Goal: Complete application form

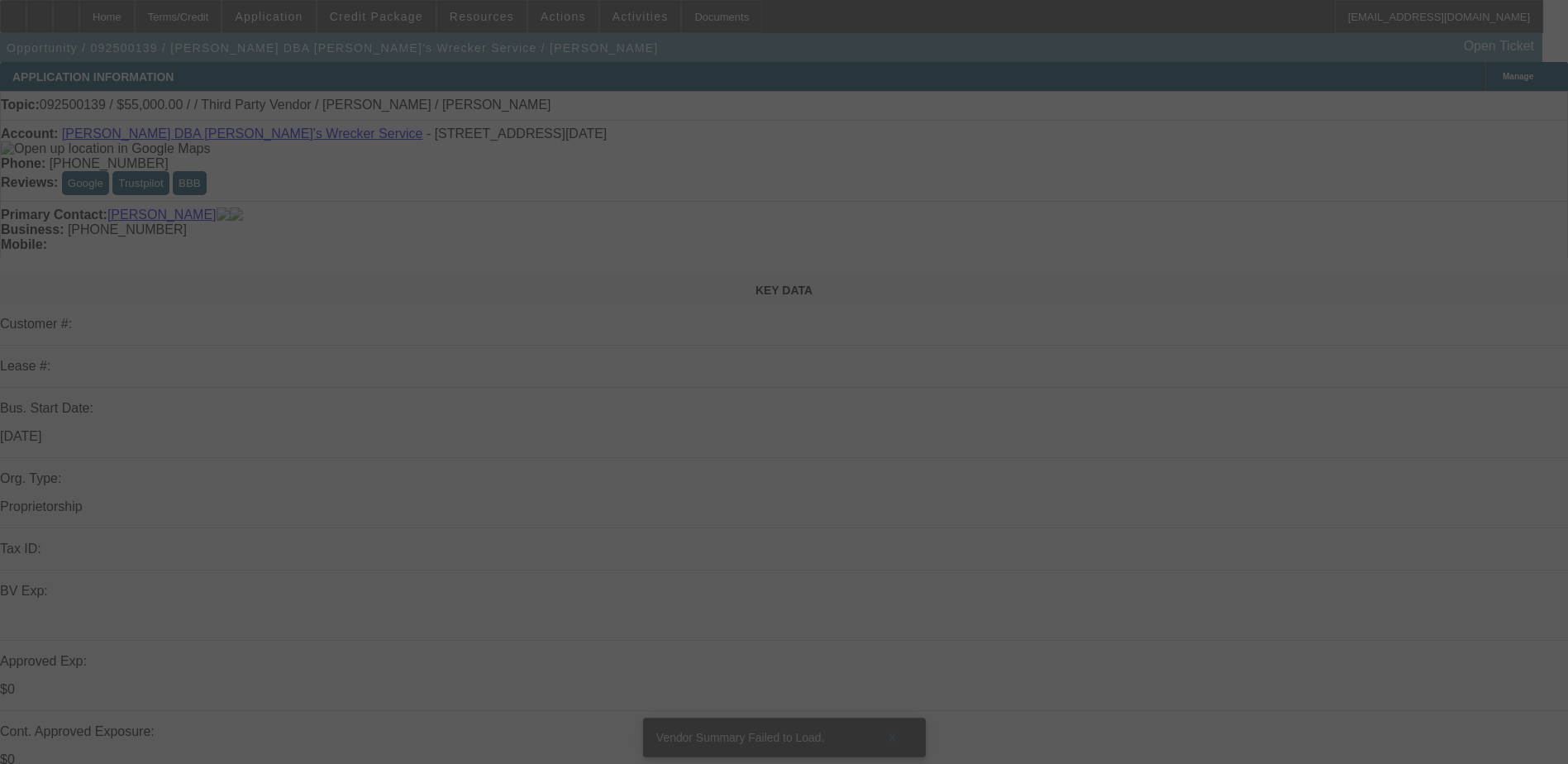
select select "0"
select select "2"
select select "0.1"
select select "4"
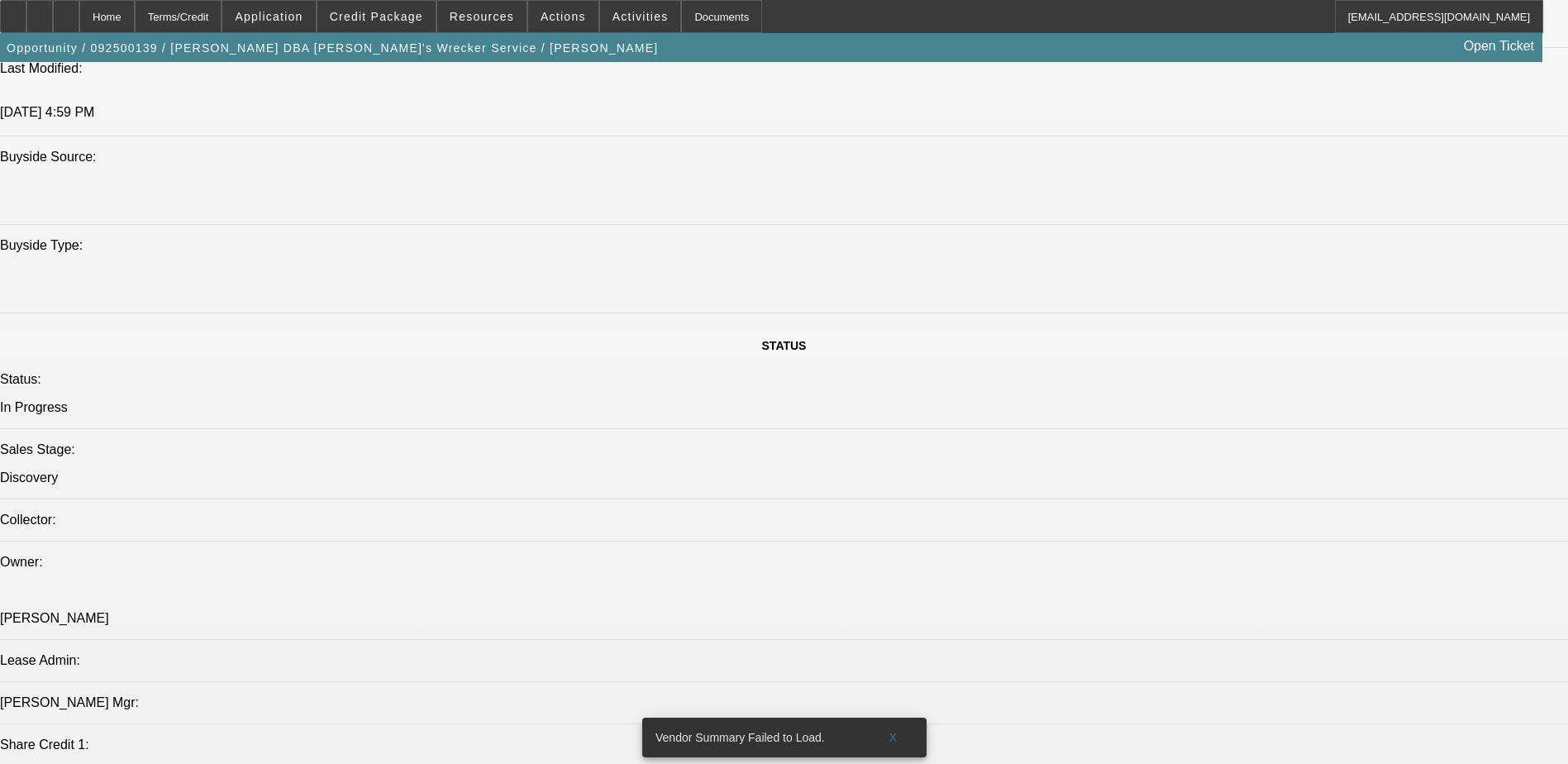
scroll to position [1240, 0]
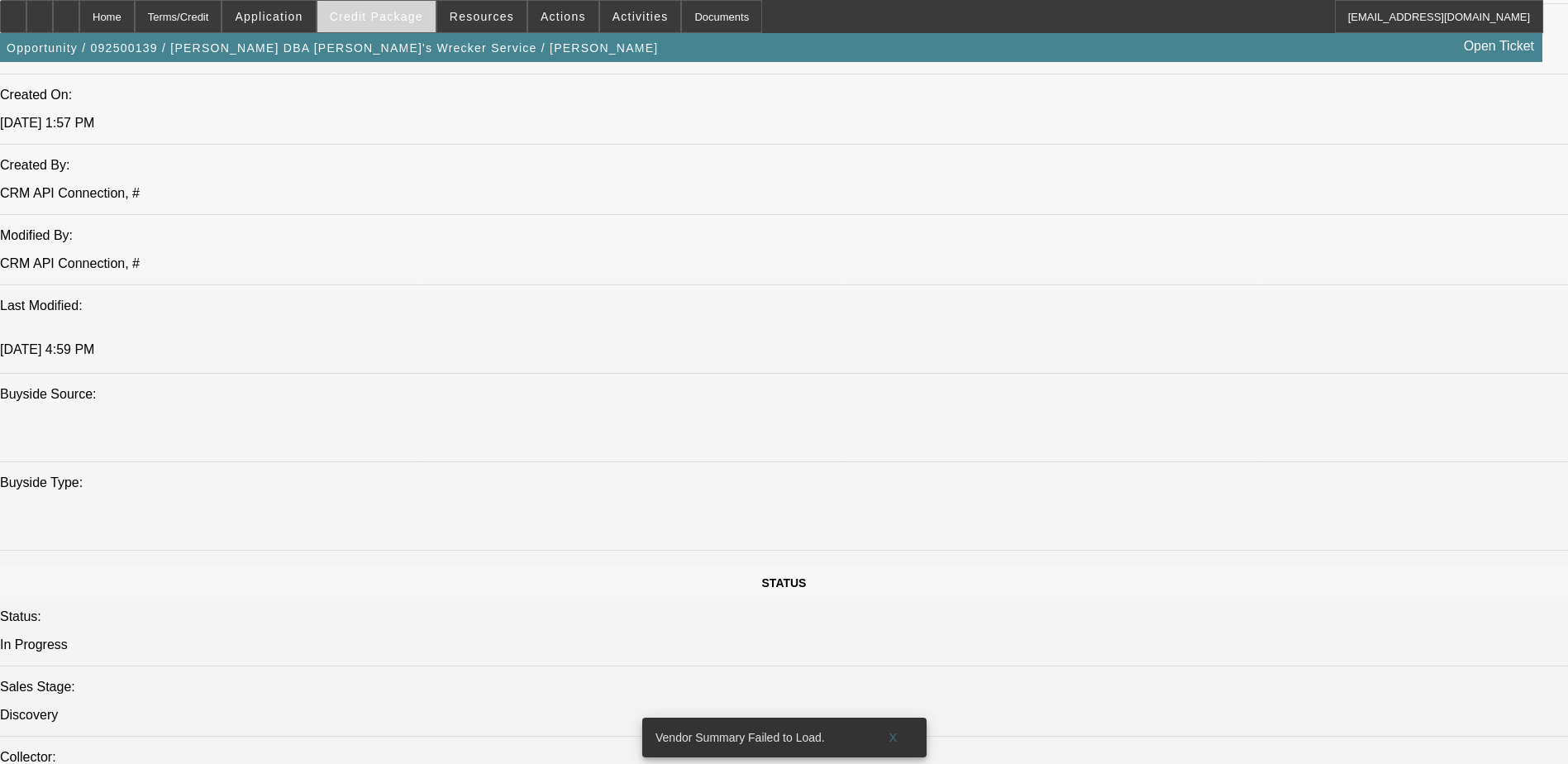
click at [367, 13] on span "Credit Package" at bounding box center [377, 17] width 94 height 13
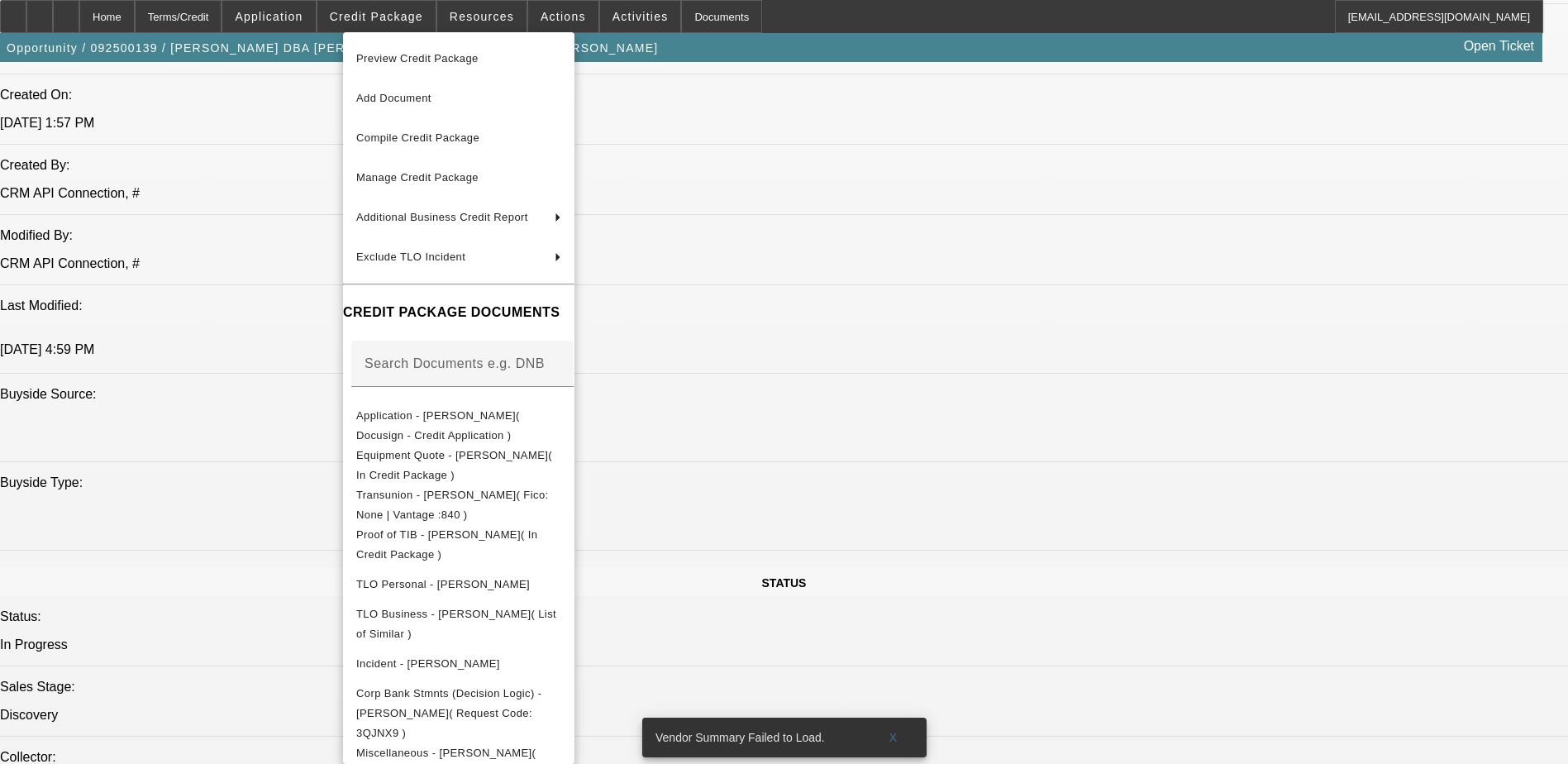
click at [845, 425] on div at bounding box center [784, 382] width 1568 height 764
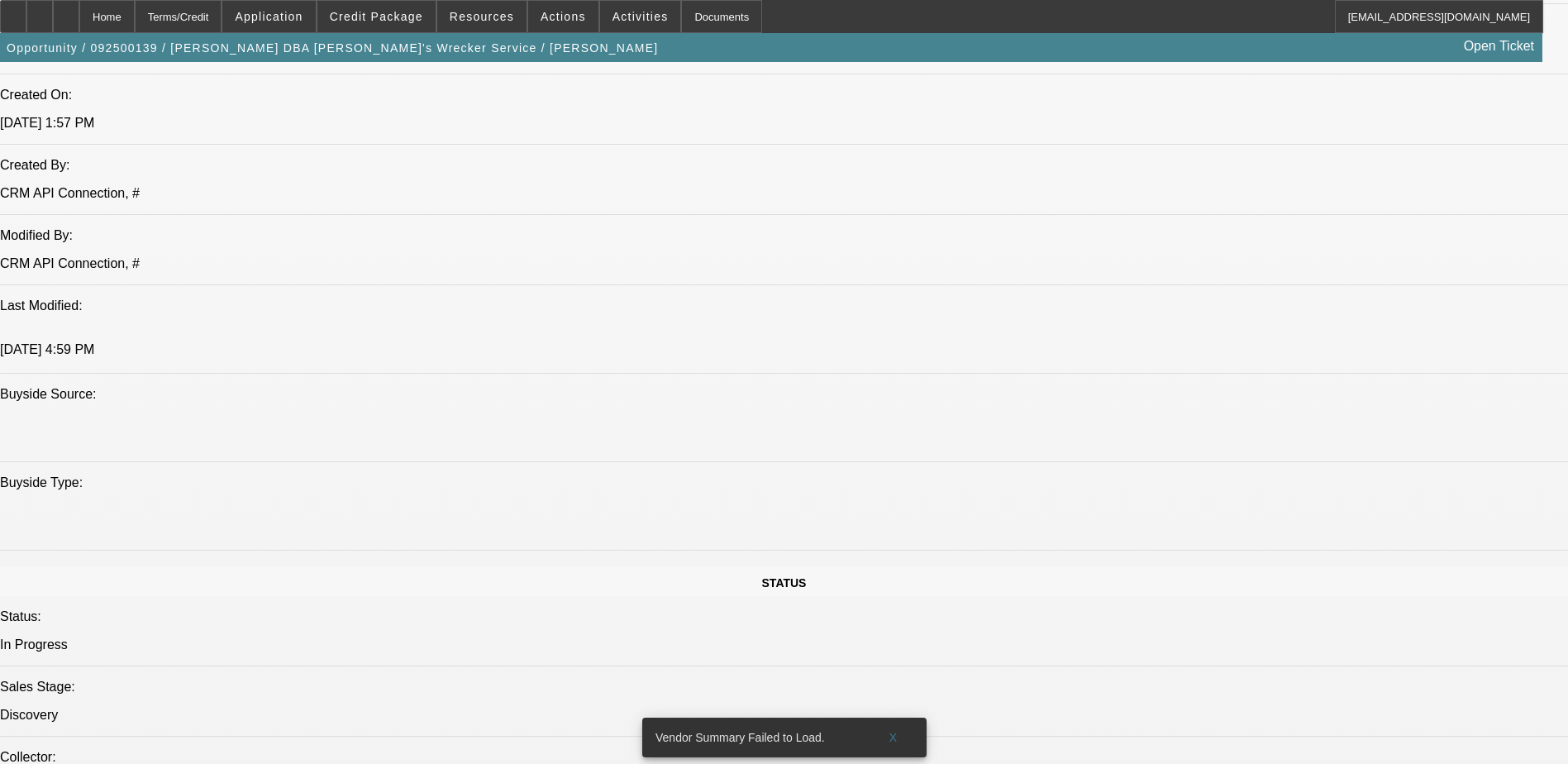
drag, startPoint x: 1000, startPoint y: 519, endPoint x: 1538, endPoint y: 512, distance: 538.0
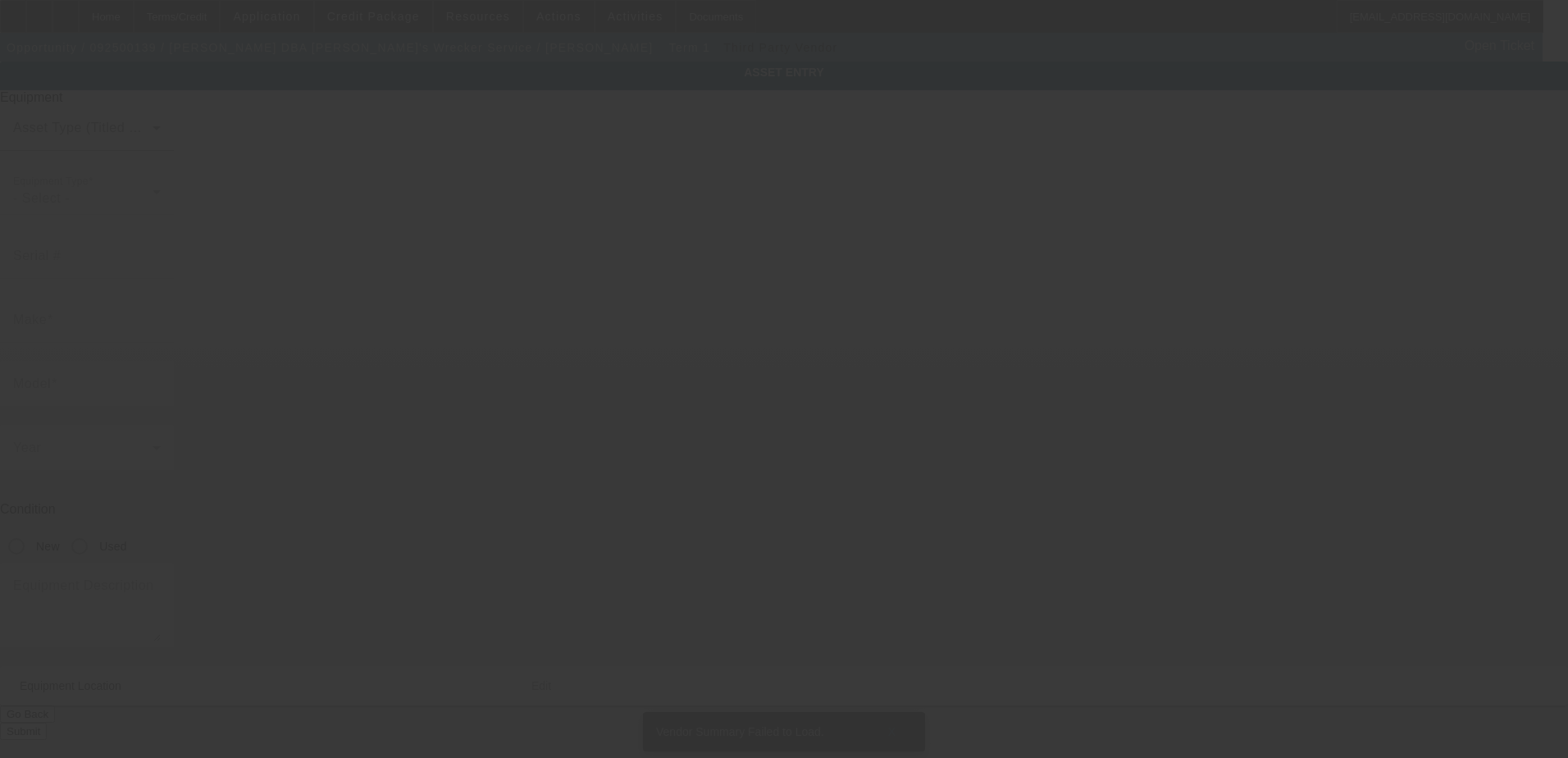
type textarea "Make: Ram; Model: 4500"
type input "[STREET_ADDRESS]"
type input "[GEOGRAPHIC_DATA]"
type input "77001"
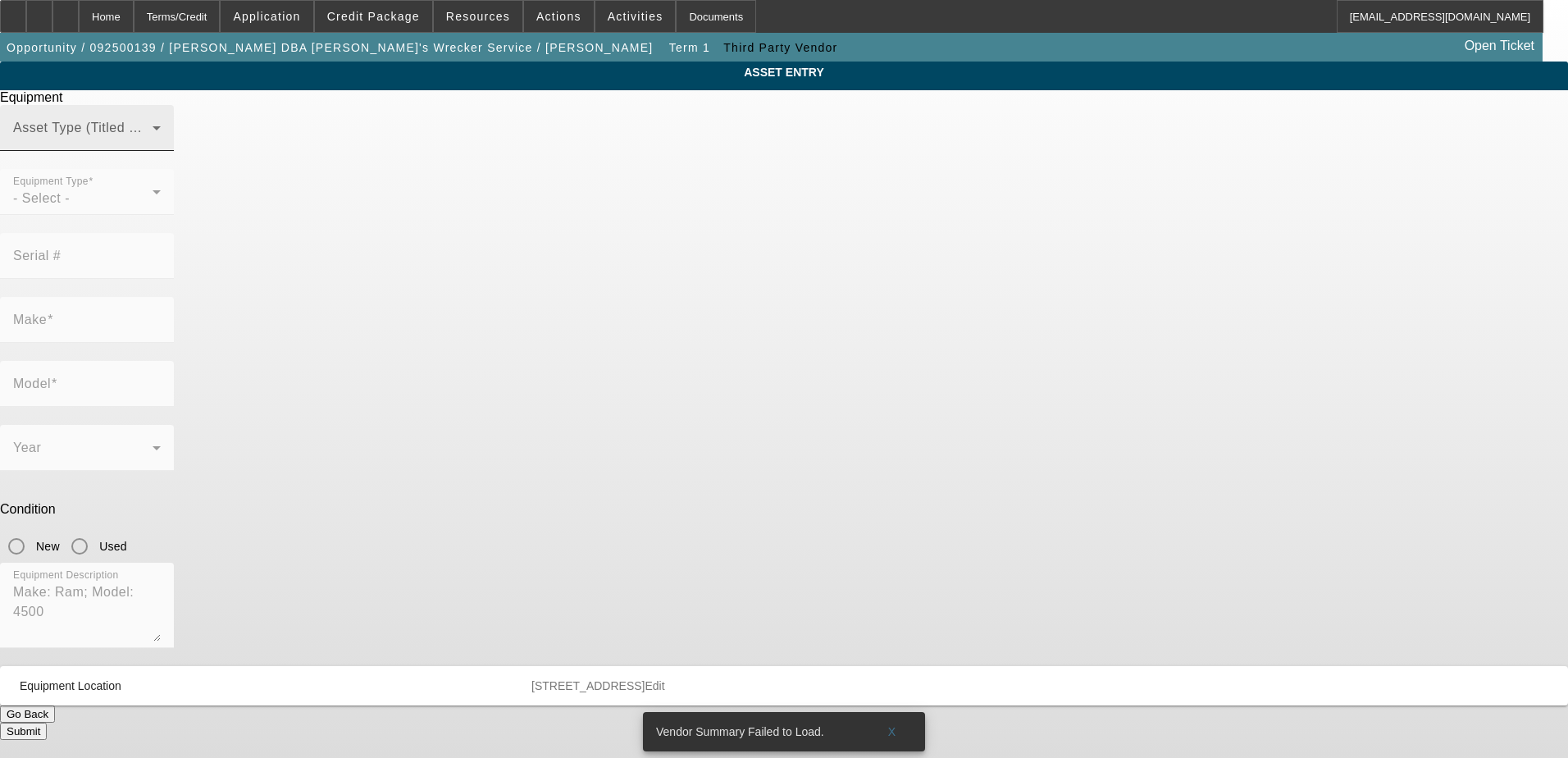
click at [153, 144] on span at bounding box center [83, 134] width 139 height 20
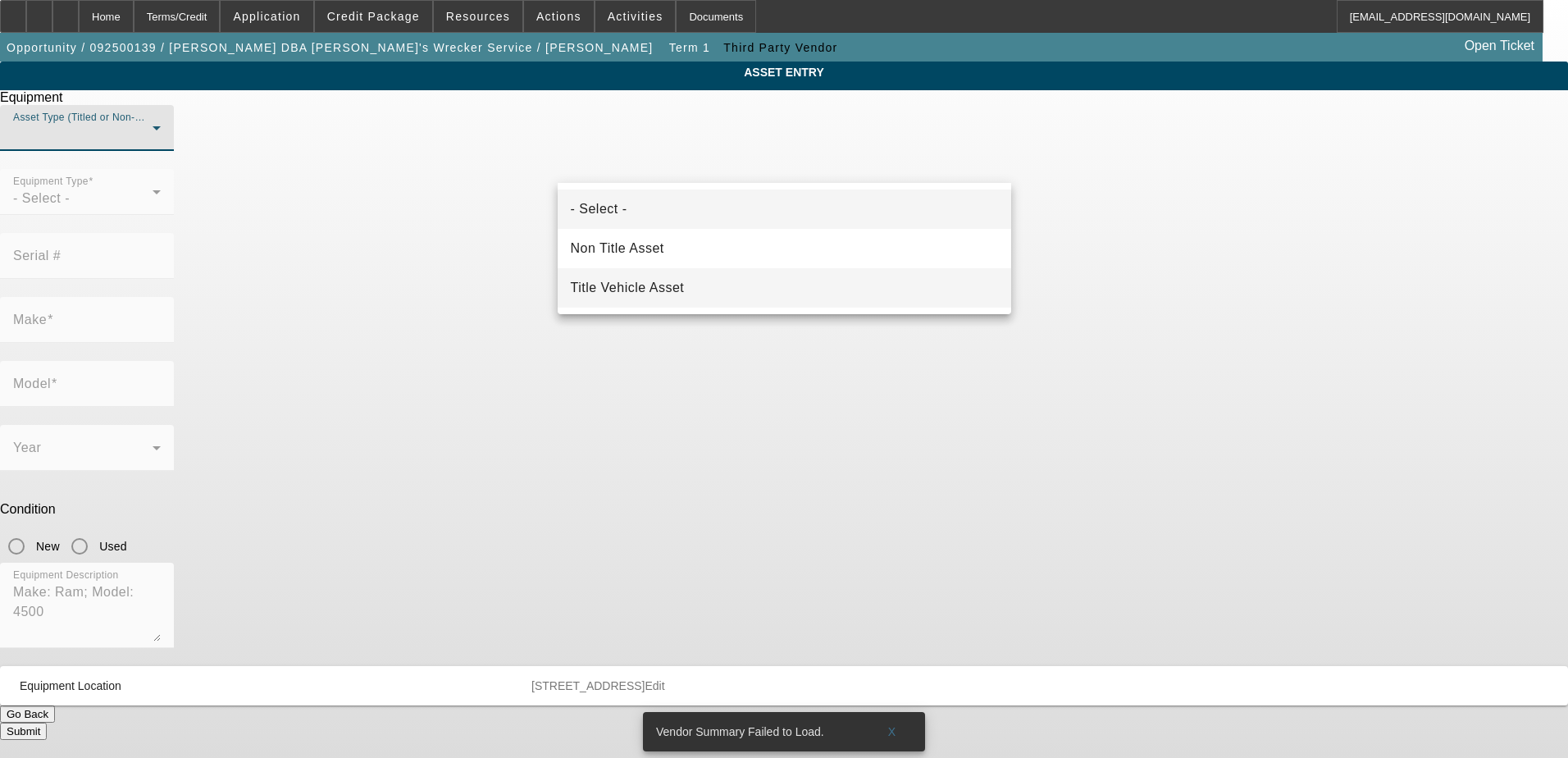
click at [804, 279] on mat-option "Title Vehicle Asset" at bounding box center [784, 287] width 454 height 39
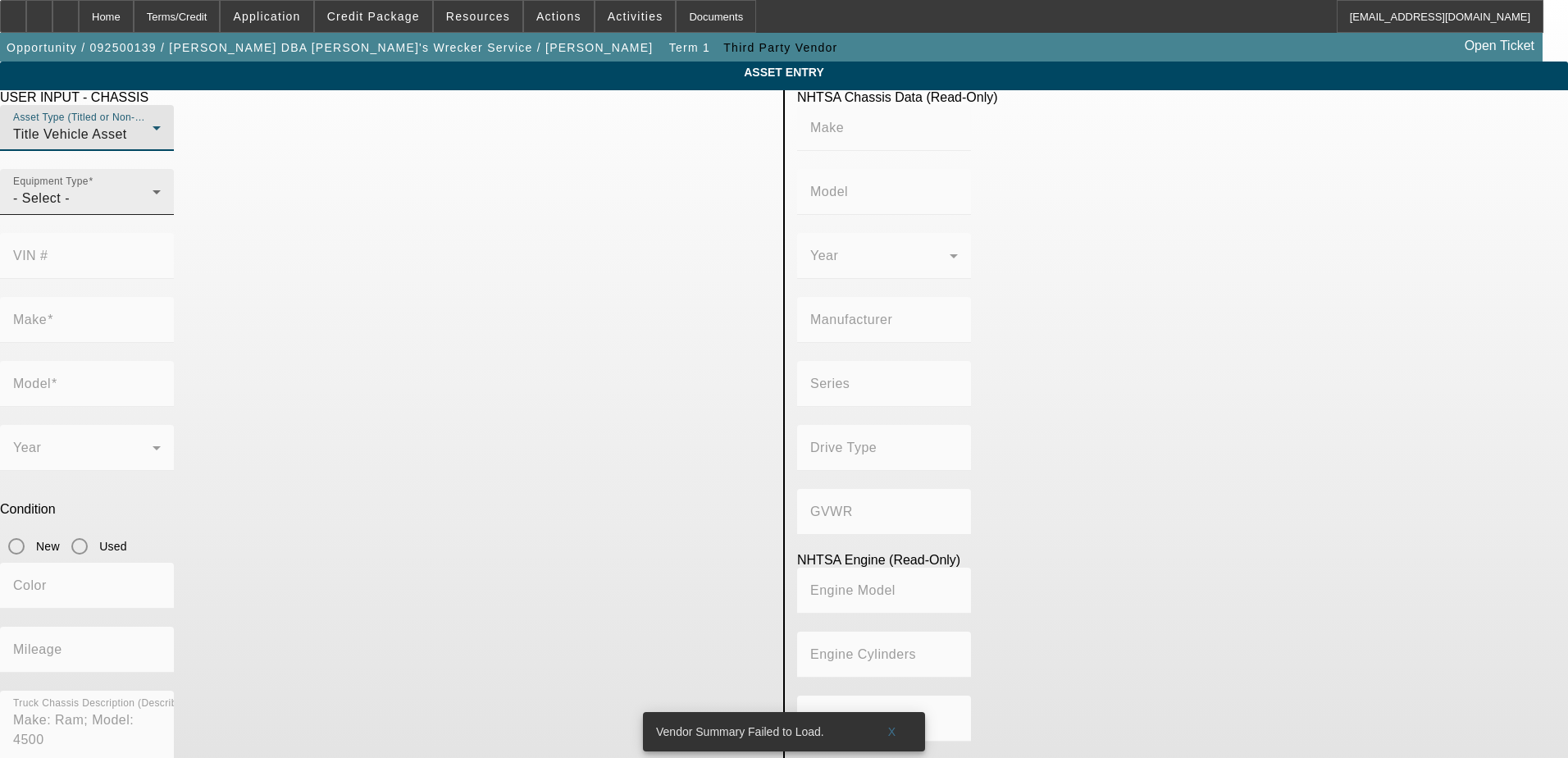
click at [153, 208] on div "- Select -" at bounding box center [83, 198] width 139 height 20
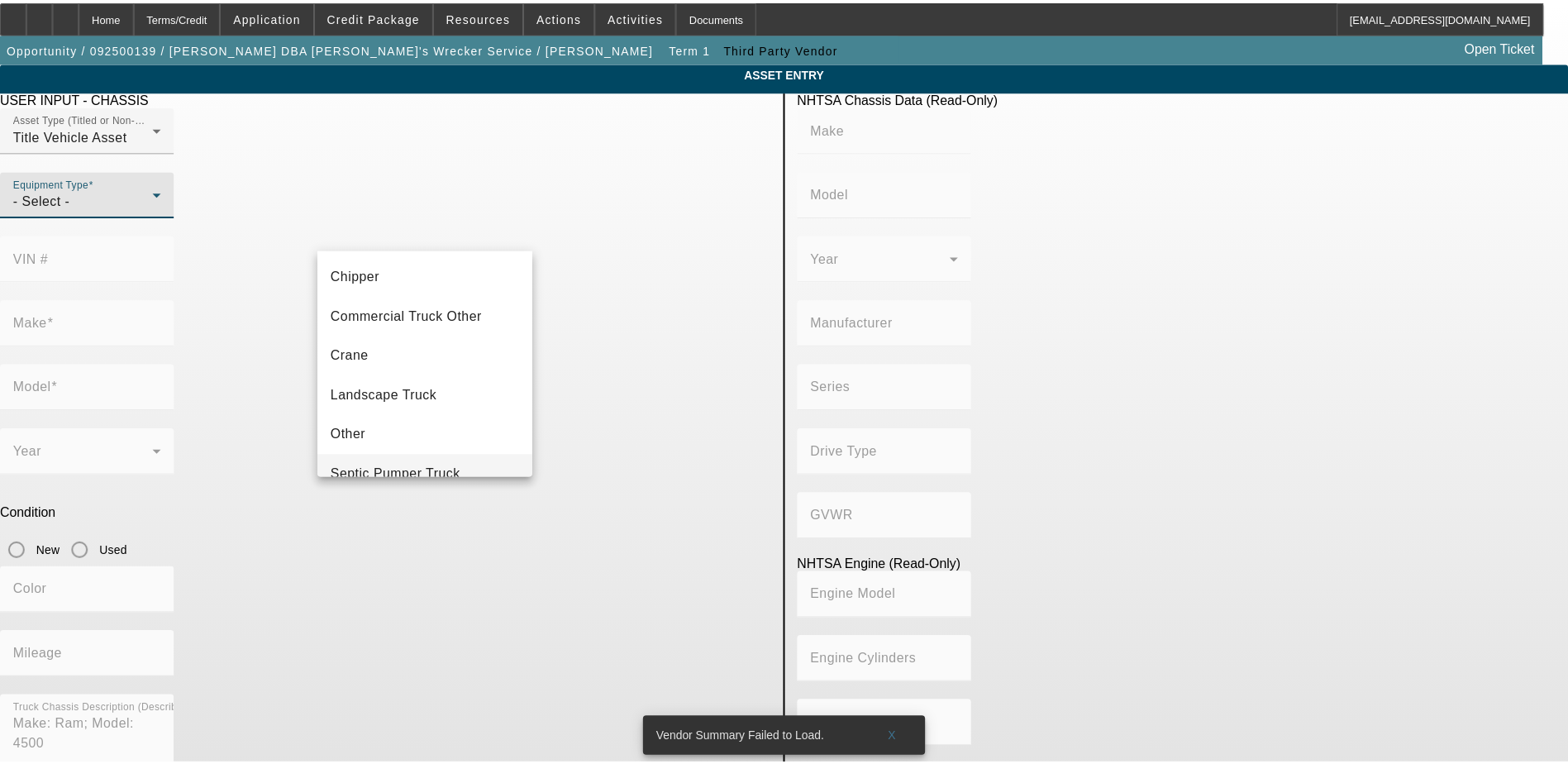
scroll to position [183, 0]
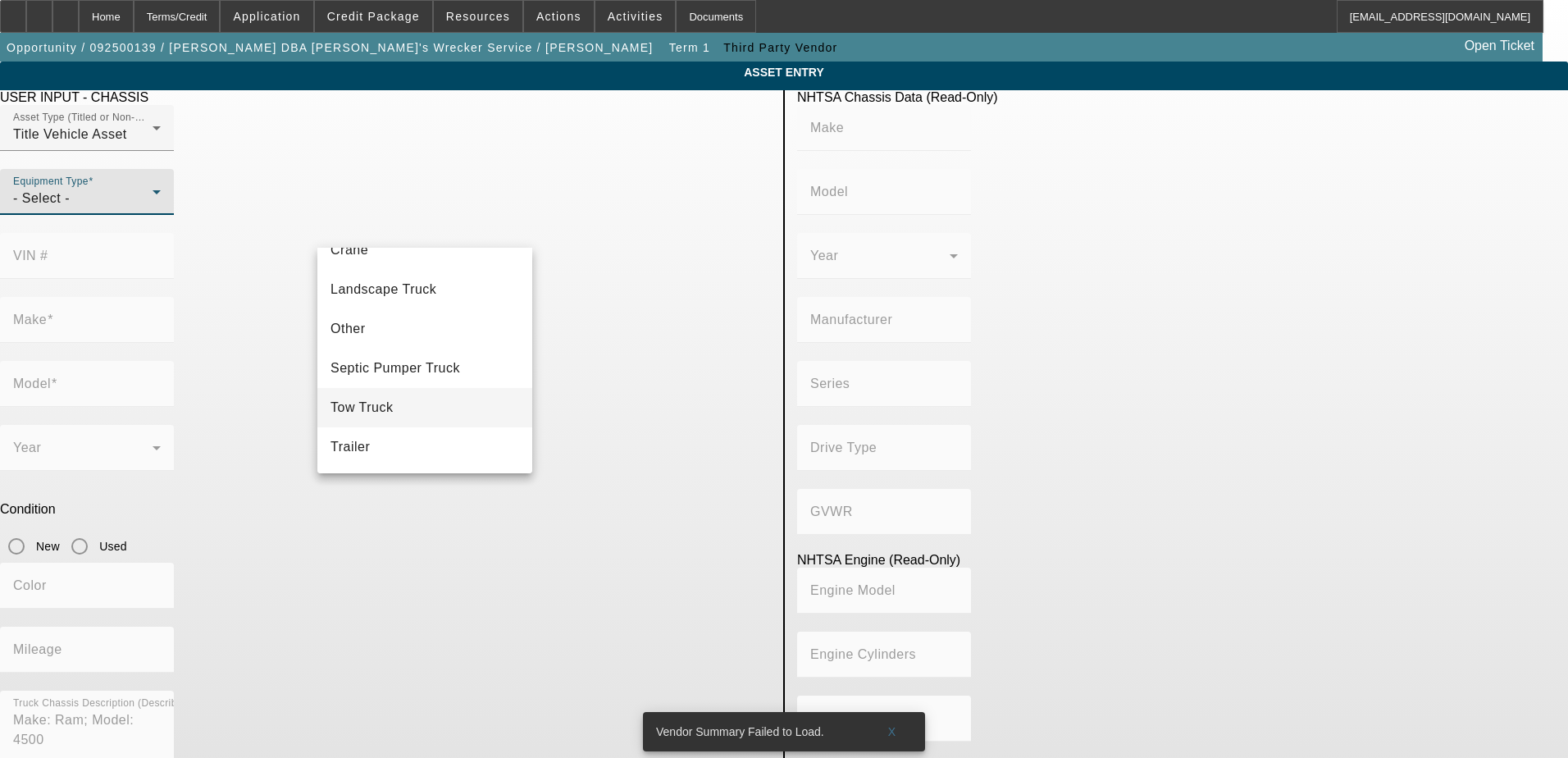
click at [468, 423] on mat-option "Tow Truck" at bounding box center [425, 407] width 215 height 39
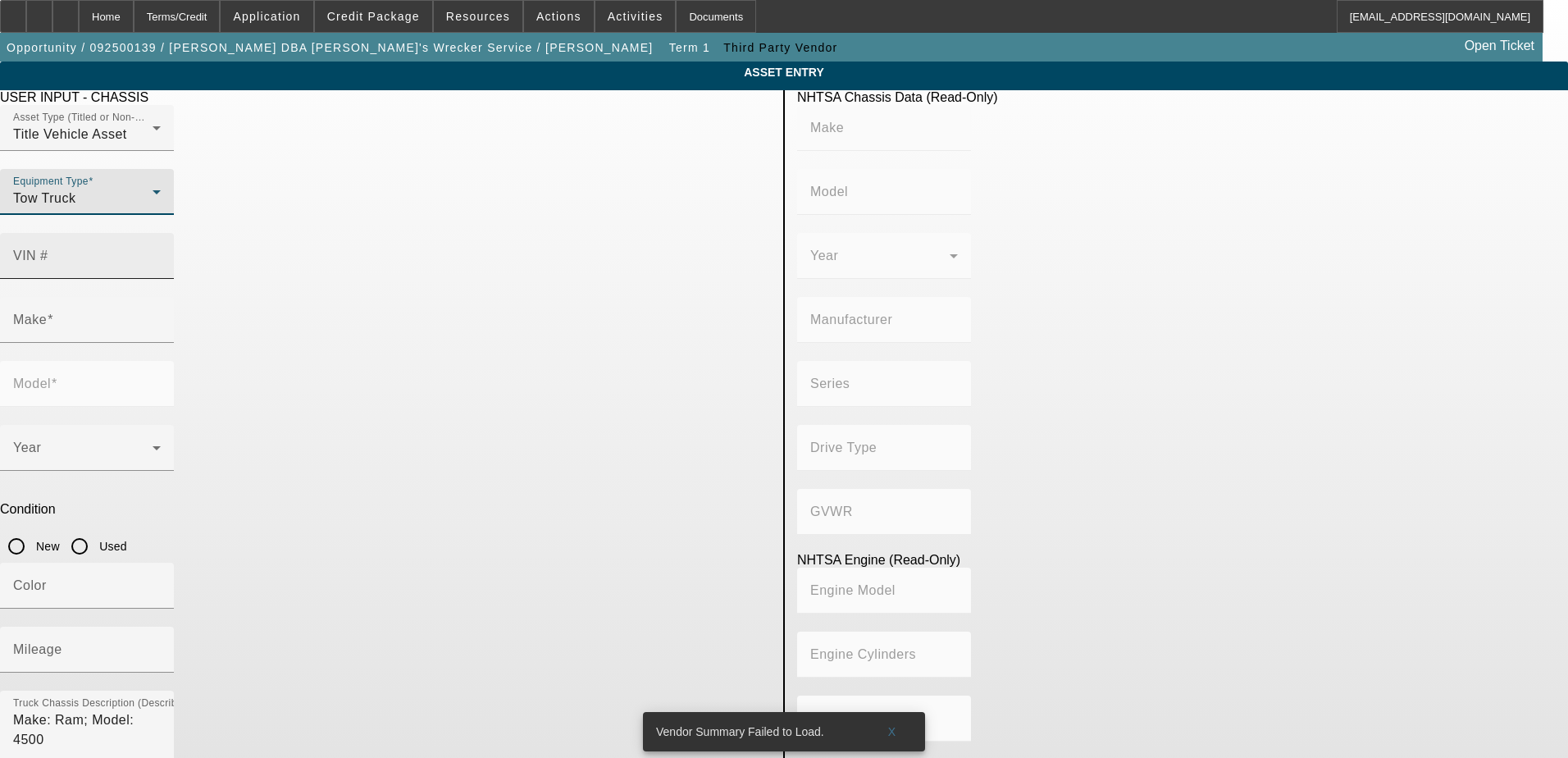
click at [161, 253] on input "VIN #" at bounding box center [87, 263] width 148 height 20
type input "[US_VEHICLE_IDENTIFICATION_NUMBER]"
type input "RAM"
type input "4500"
type input "CHRYSLER DE [GEOGRAPHIC_DATA] [GEOGRAPHIC_DATA]"
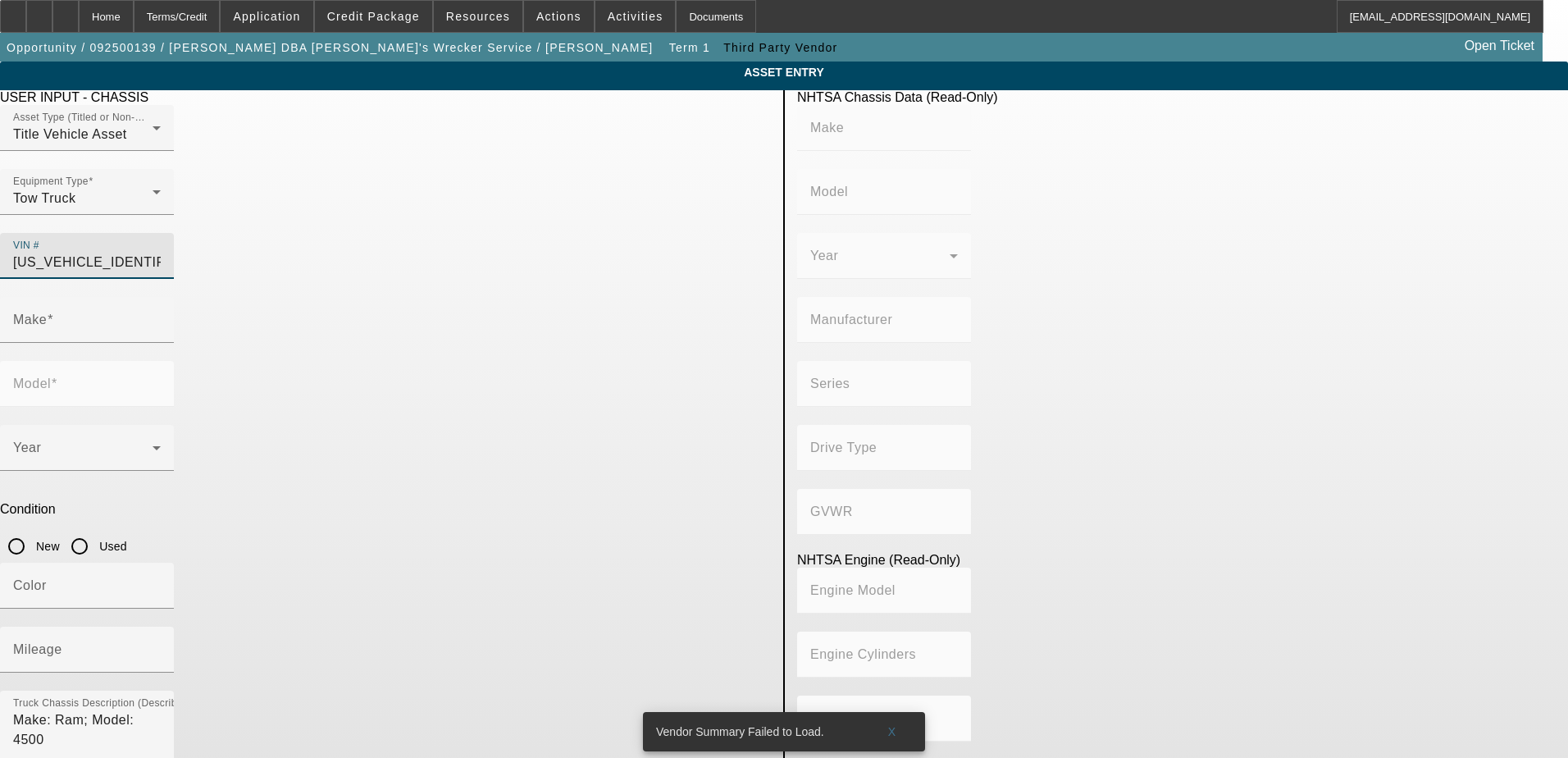
type input "Extra Long Wheelbase"
type input "4x2"
type input "Class 4: 14,001 - 16,000 lb (6,350 - 7,258 kg)"
type input "6"
type input "Diesel"
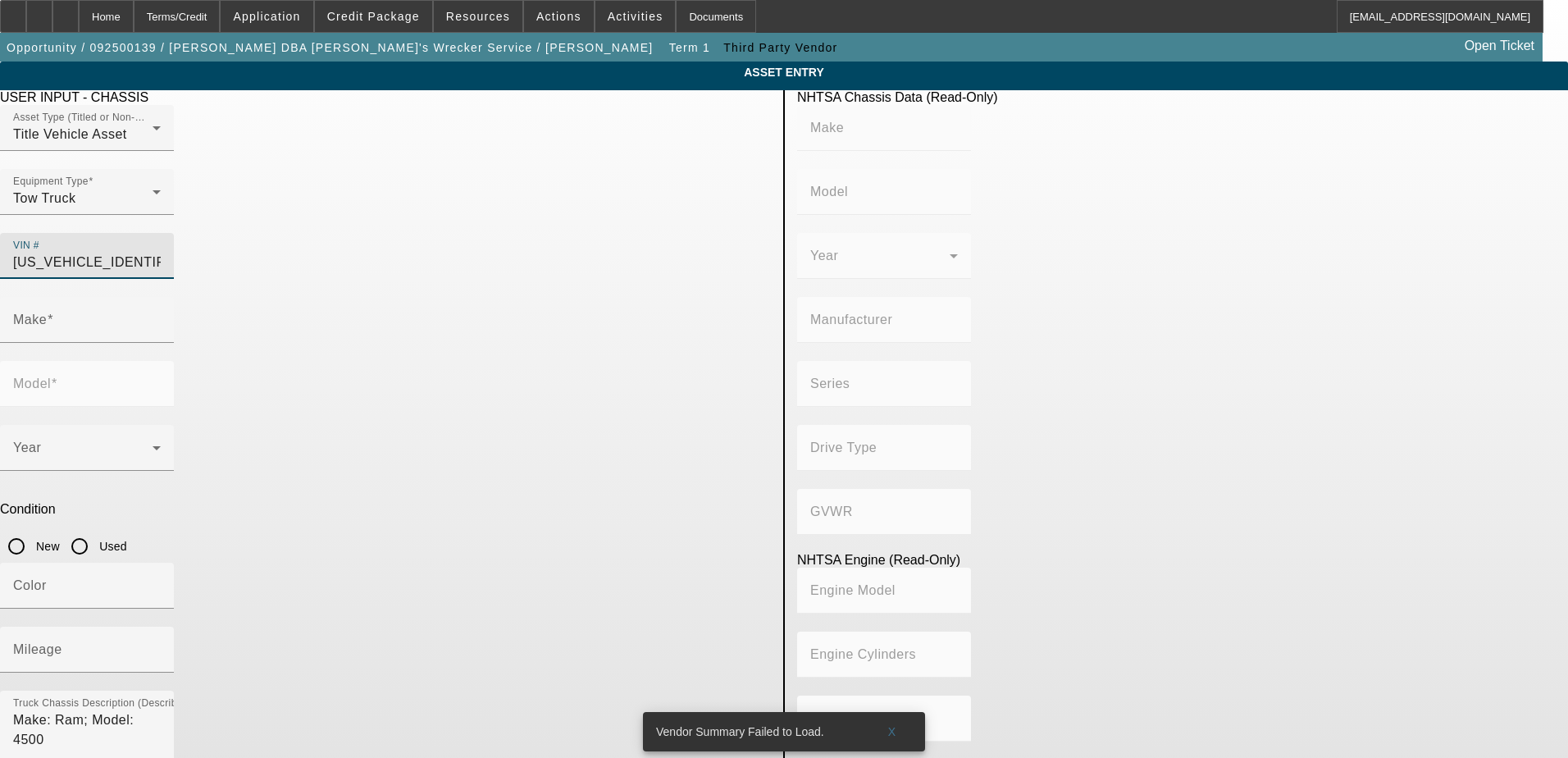
type input "408.85908543470"
type input "6.7"
type input "RAM"
type input "4500"
type input "[US_VEHICLE_IDENTIFICATION_NUMBER]"
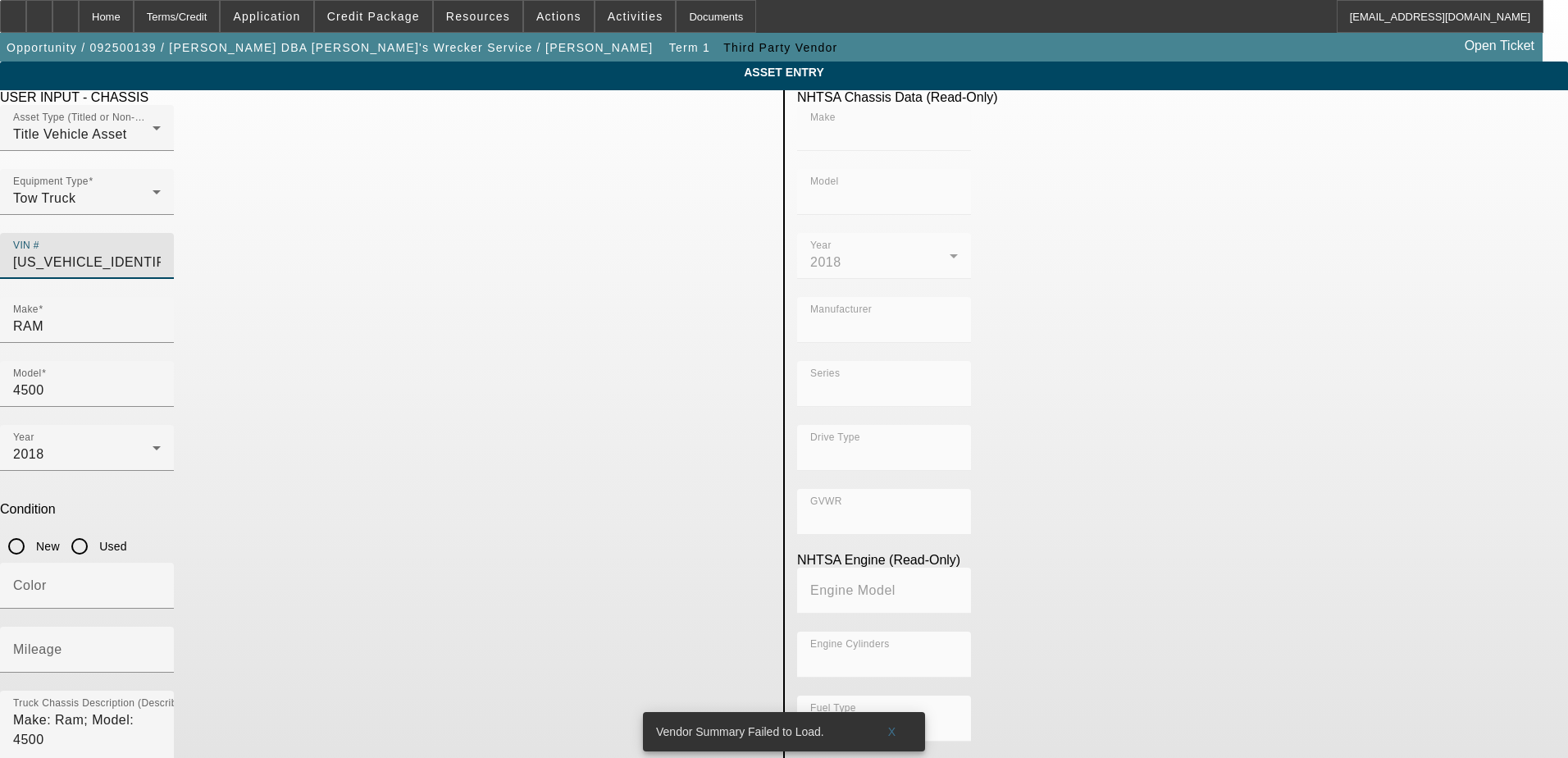
click at [96, 530] on input "Used" at bounding box center [80, 547] width 33 height 33
radio input "true"
type input "RAM"
type input "4500"
type input "CHRYSLER DE [GEOGRAPHIC_DATA] [GEOGRAPHIC_DATA]"
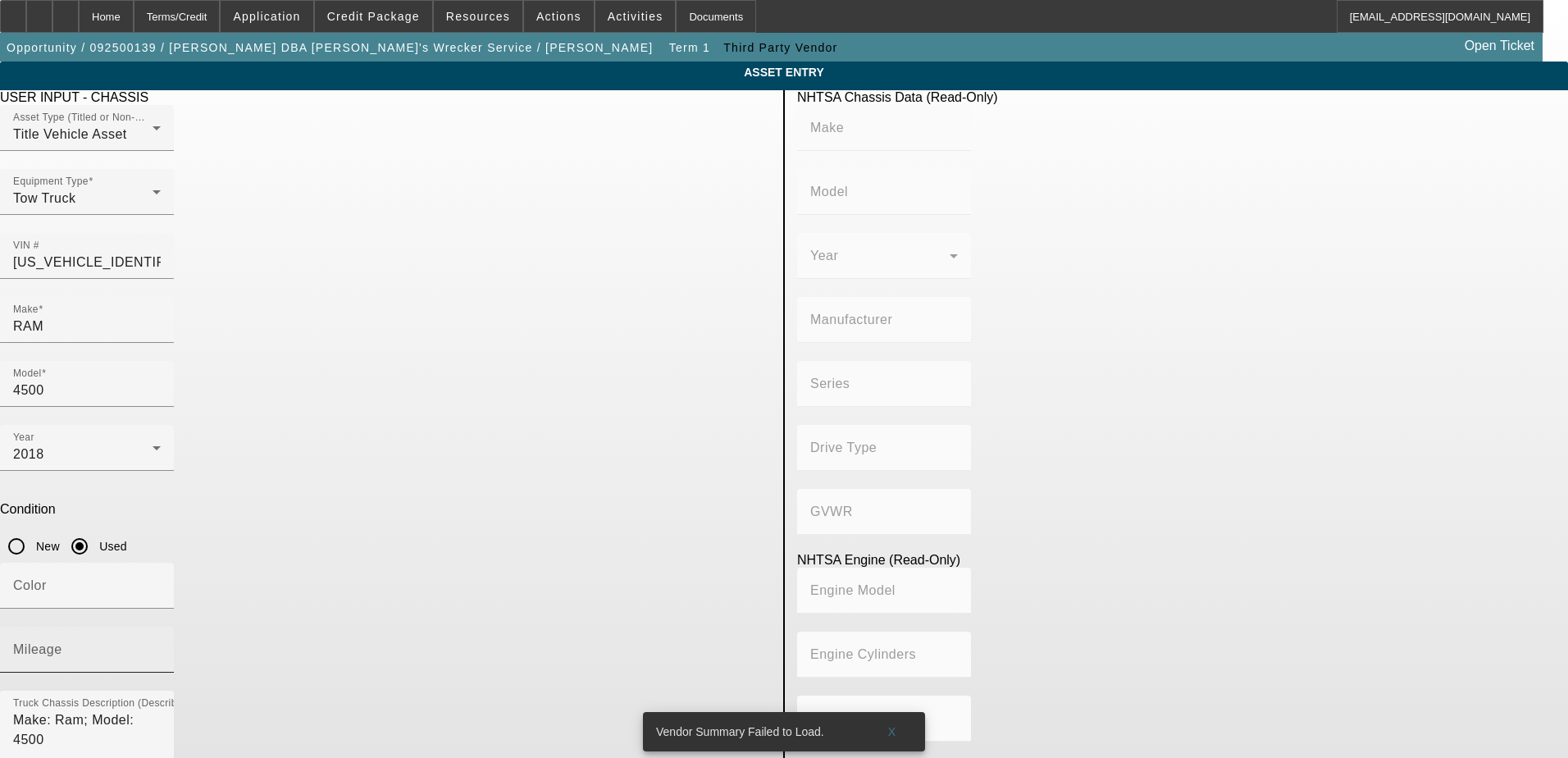
type input "Extra Long Wheelbase"
type input "4x2"
type input "Class 4: 14,001 - 16,000 lb (6,350 - 7,258 kg)"
type input "6"
type input "Diesel"
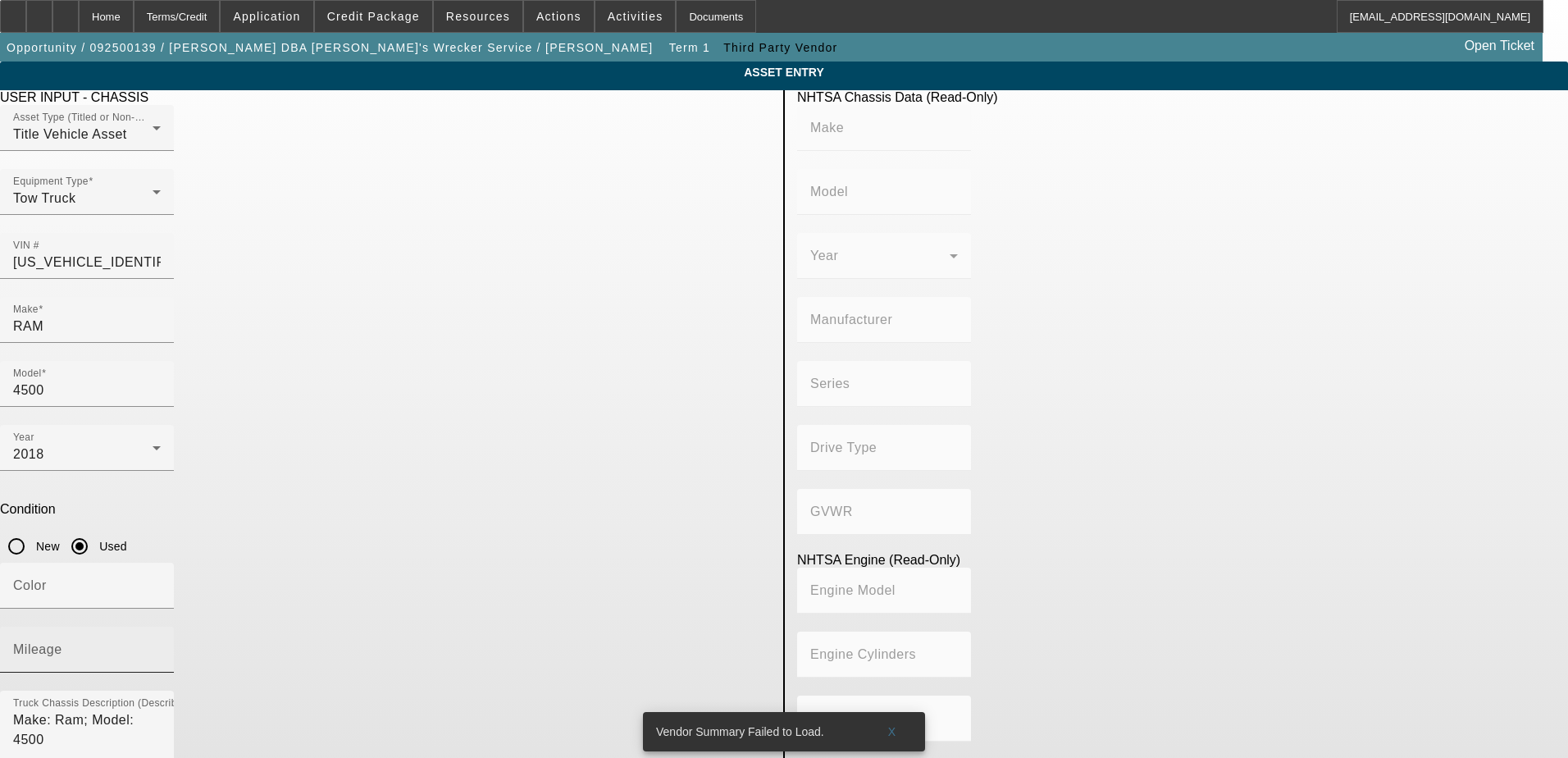
type input "408.85908543470"
type input "6.7"
click at [161, 646] on input "Mileage" at bounding box center [87, 656] width 148 height 20
type input "4"
type input "158000"
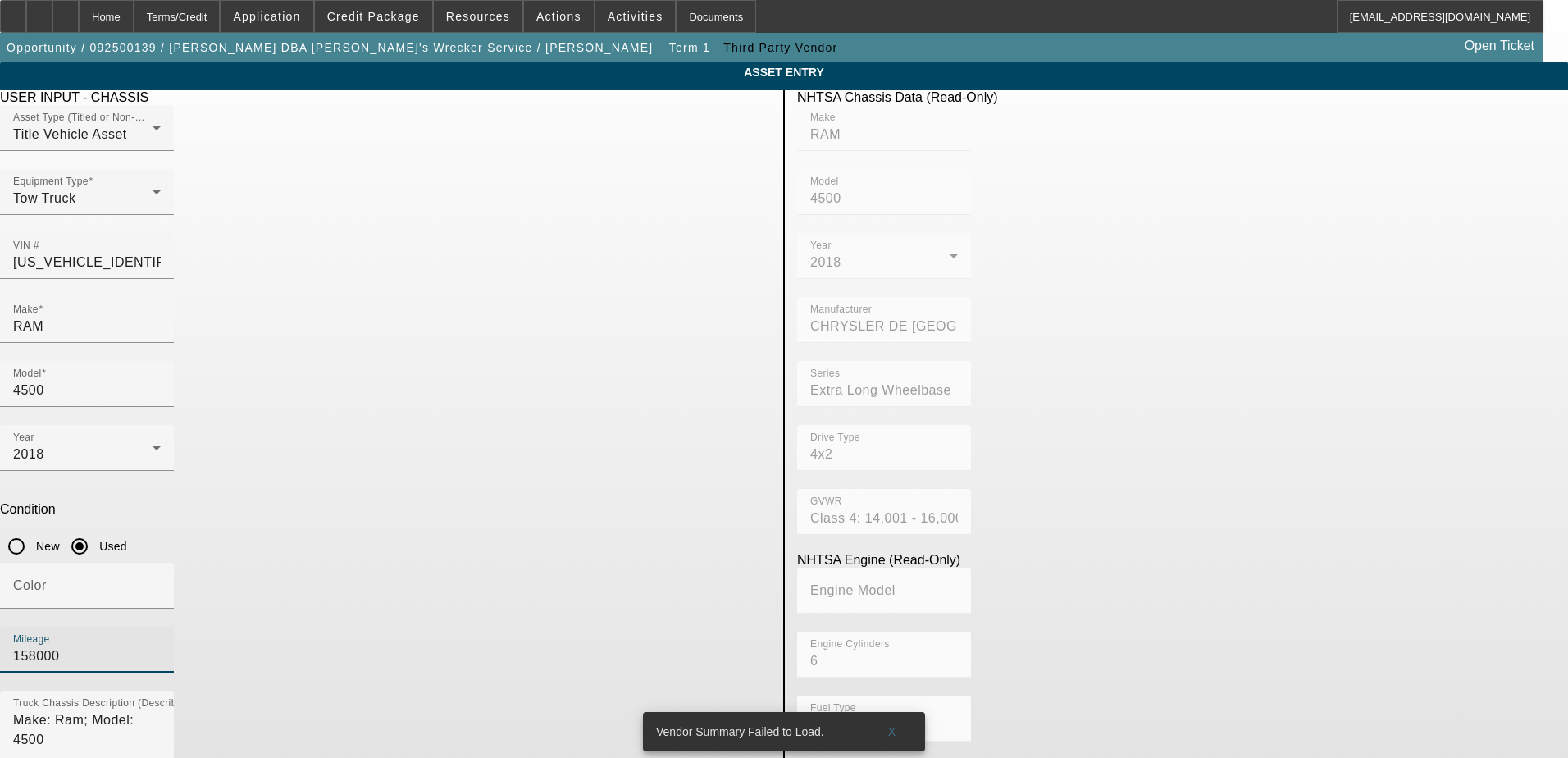
click at [174, 471] on div at bounding box center [87, 480] width 174 height 18
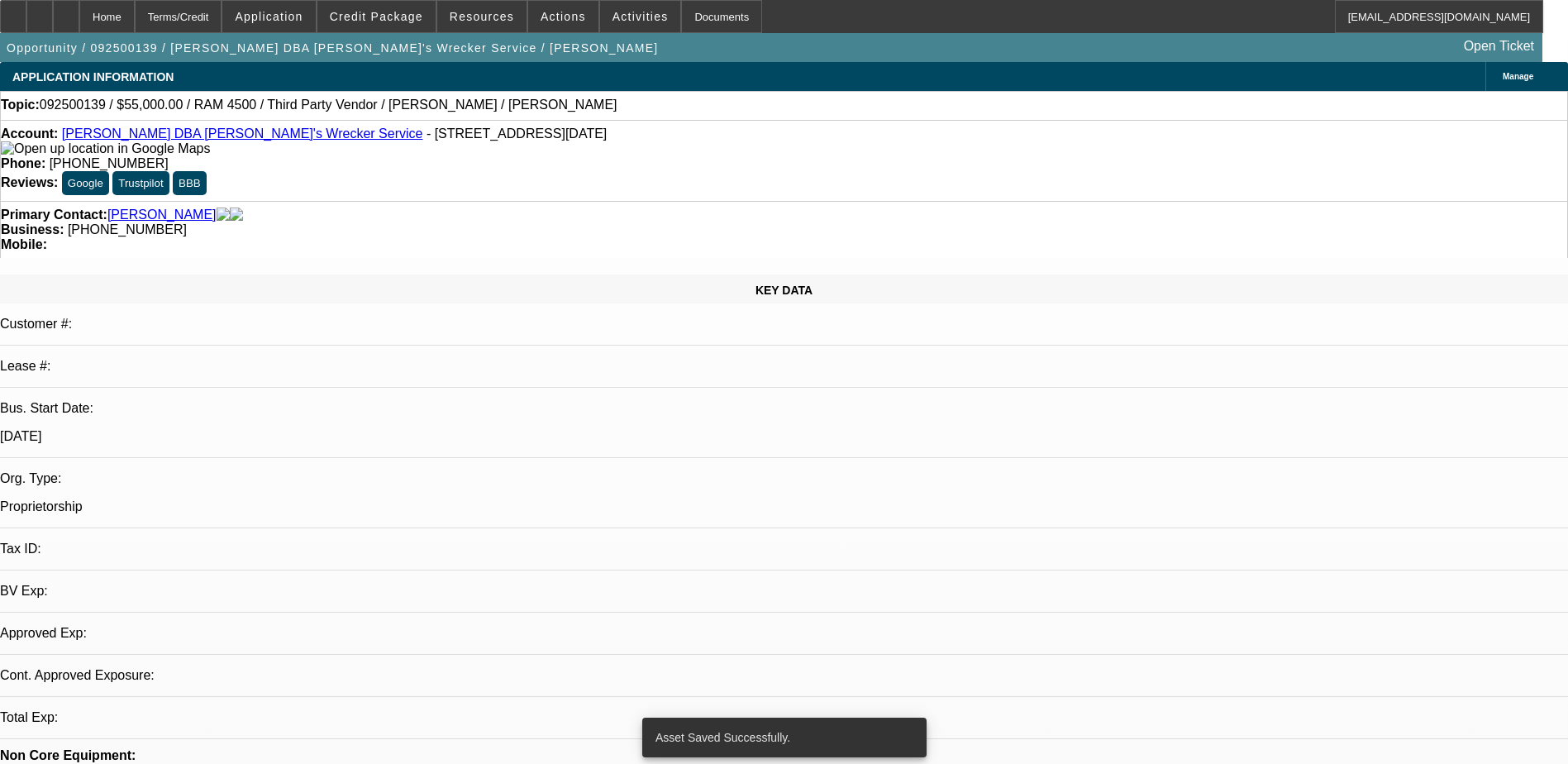
select select "0"
select select "2"
select select "0.1"
select select "4"
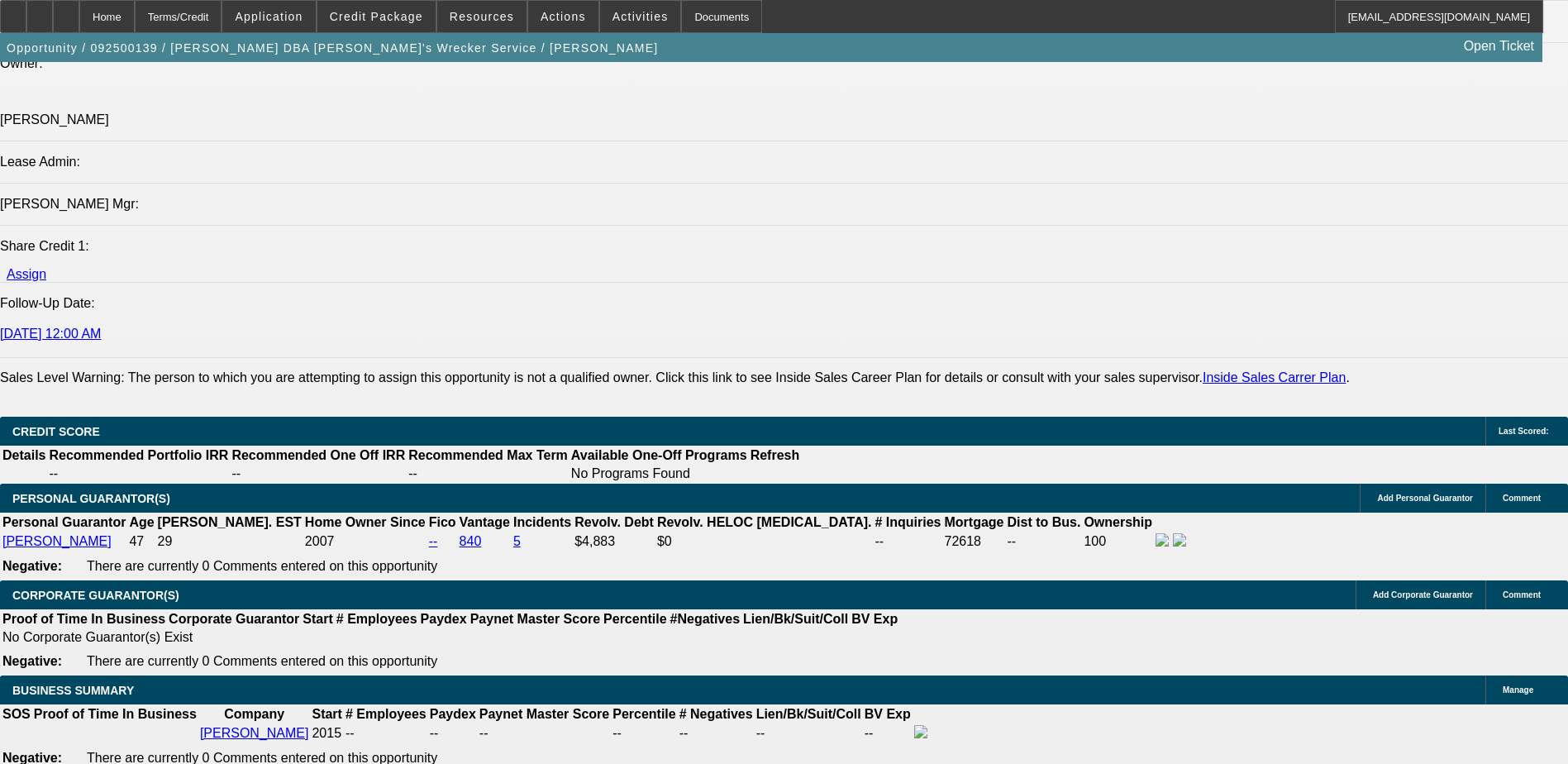
scroll to position [1902, 0]
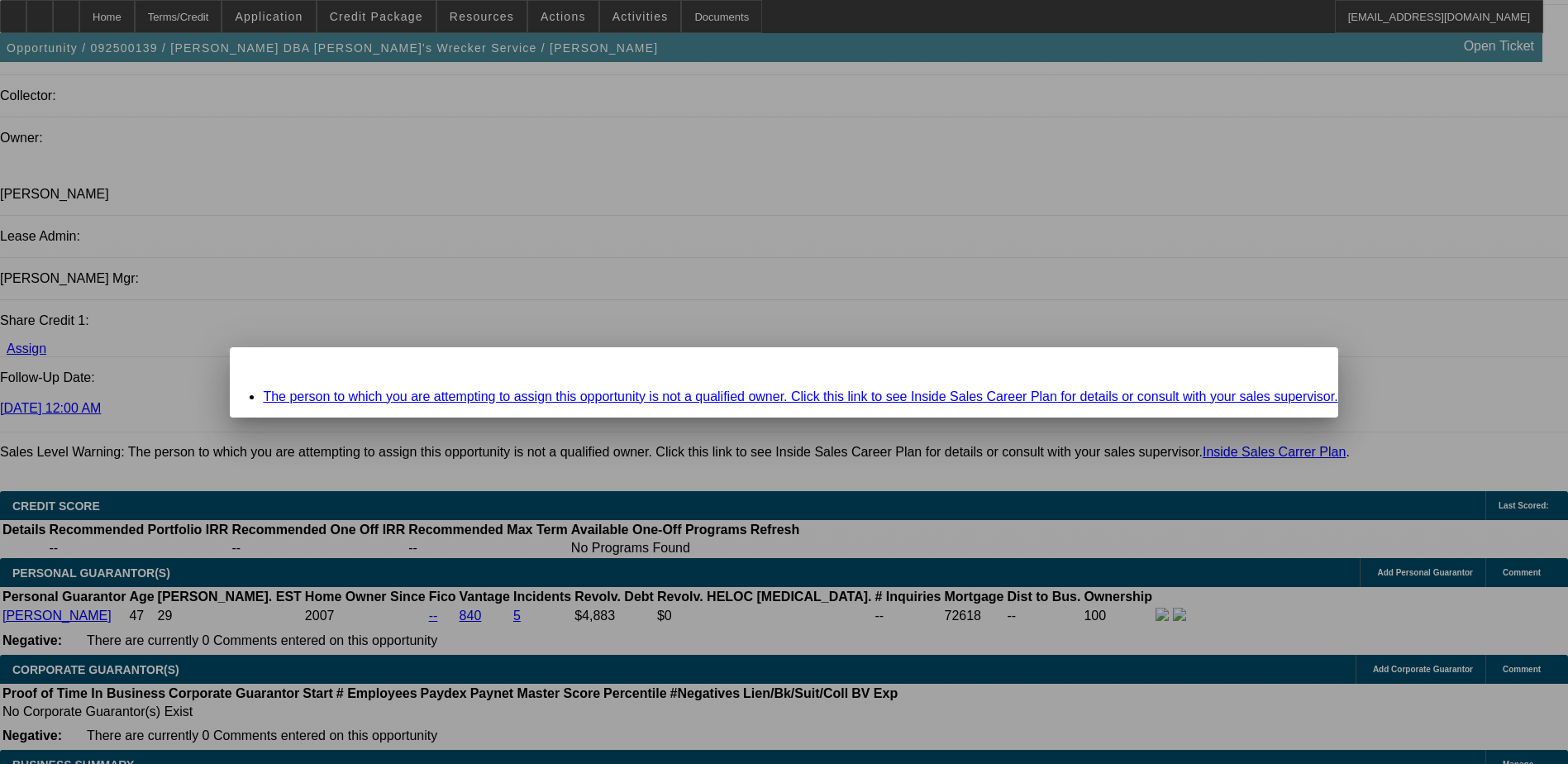
click at [1301, 364] on div "Close" at bounding box center [1320, 356] width 37 height 19
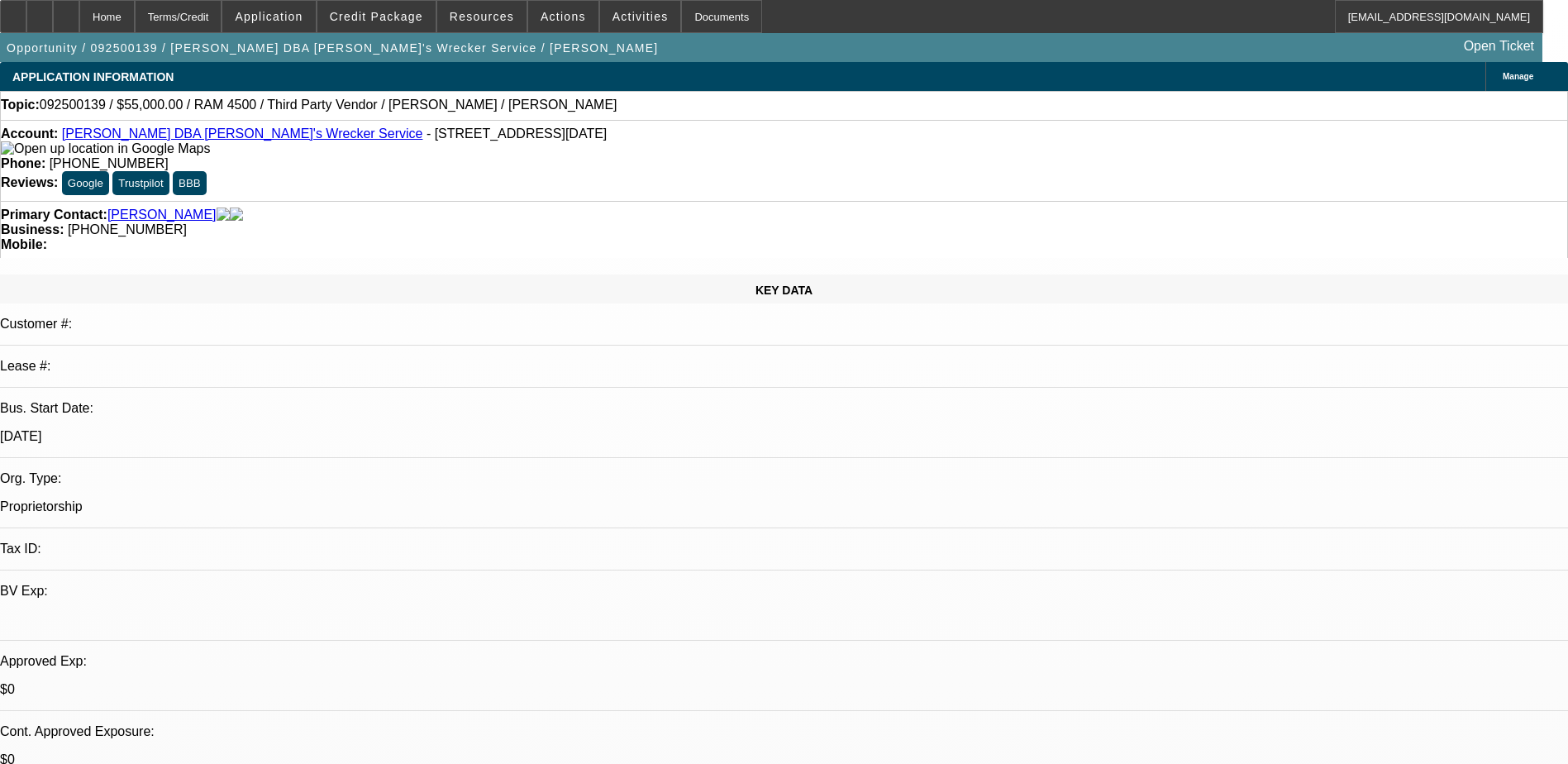
click at [349, 274] on div "KEY DATA Customer #: Lease #: Bus. Start Date: [DATE] Org. Type: Proprietorship…" at bounding box center [784, 638] width 1568 height 727
